Goal: Task Accomplishment & Management: Use online tool/utility

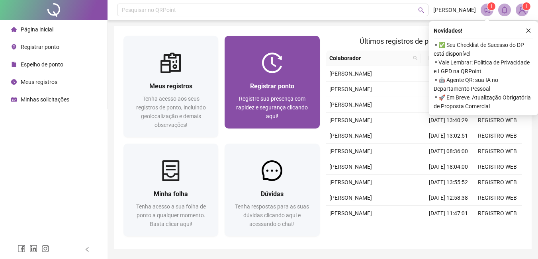
click at [274, 78] on div "Registrar ponto Registre sua presença com rapidez e segurança clicando aqui!" at bounding box center [271, 100] width 95 height 55
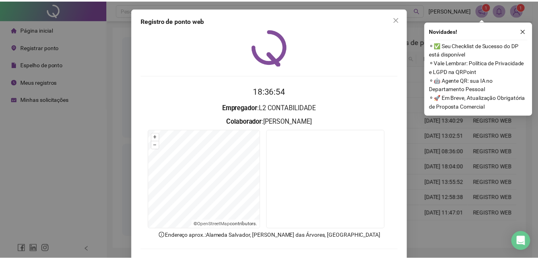
scroll to position [34, 0]
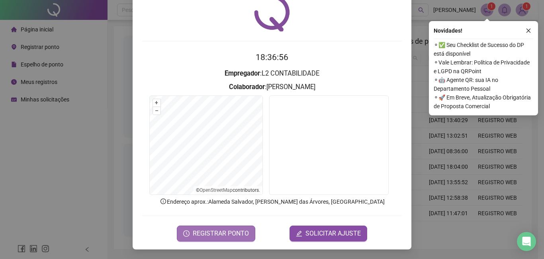
click at [229, 232] on span "REGISTRAR PONTO" at bounding box center [221, 234] width 56 height 10
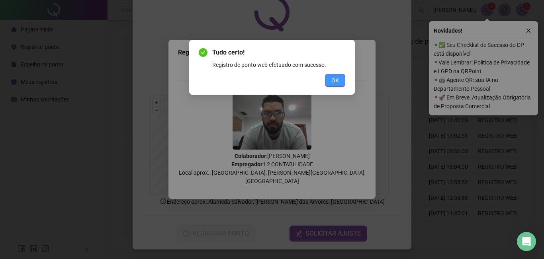
click at [341, 80] on button "OK" at bounding box center [335, 80] width 20 height 13
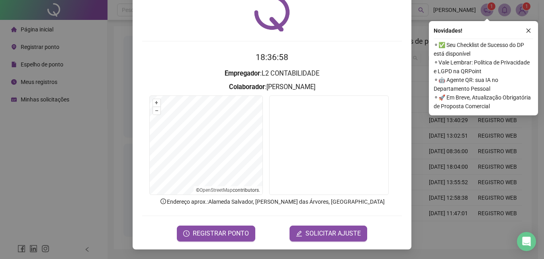
click at [416, 91] on div "Registro de ponto web 18:36:58 Empregador : L2 CONTABILIDADE Colaborador : [PER…" at bounding box center [272, 129] width 544 height 259
